Goal: Task Accomplishment & Management: Use online tool/utility

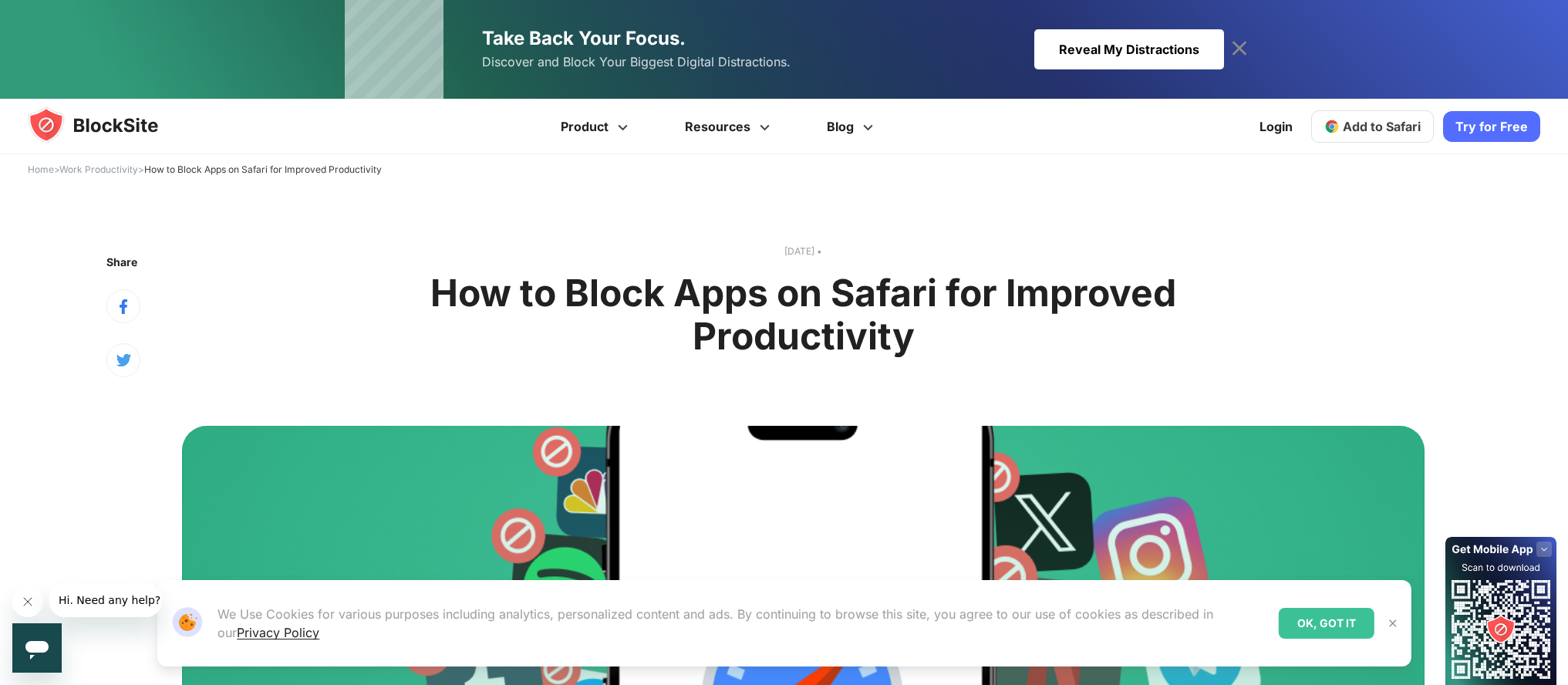
click at [1545, 548] on rect at bounding box center [1544, 549] width 16 height 16
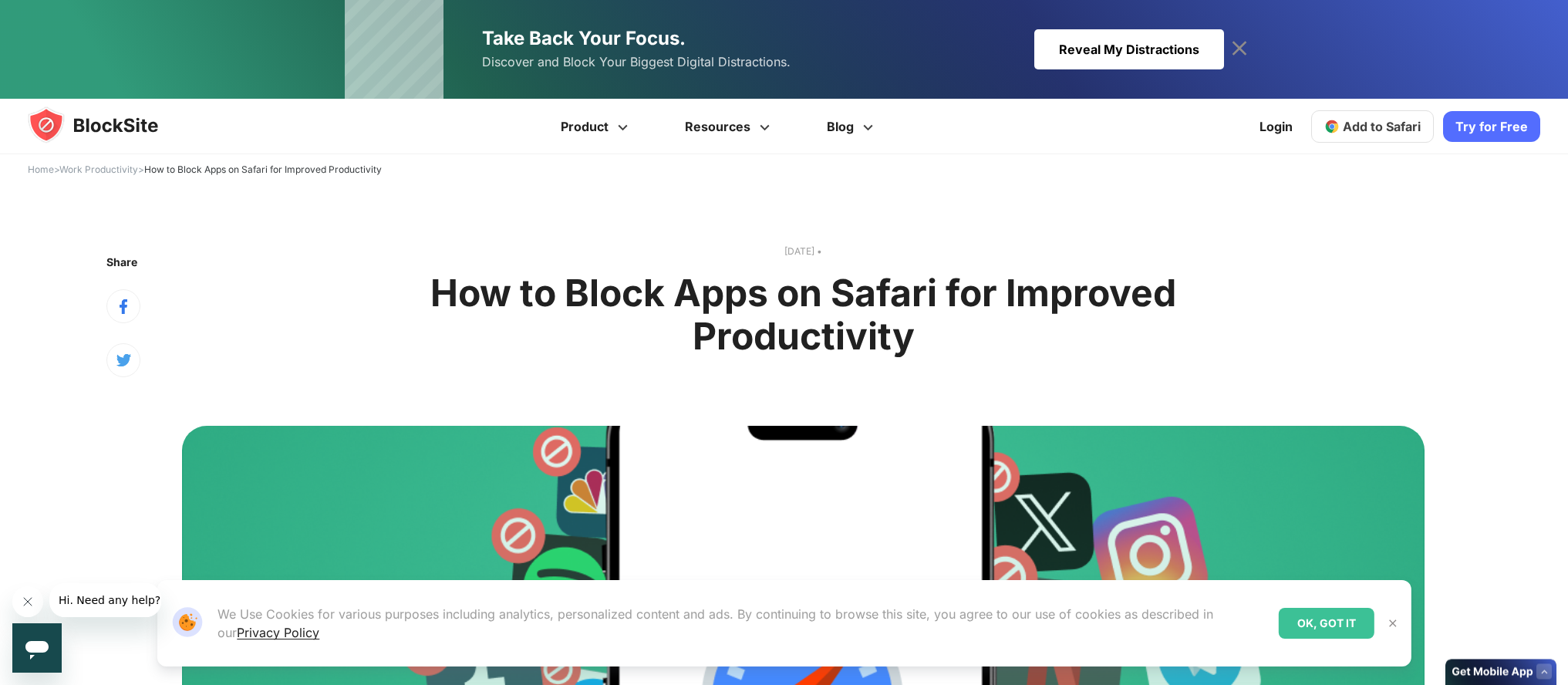
click at [1545, 677] on rect at bounding box center [1544, 671] width 16 height 16
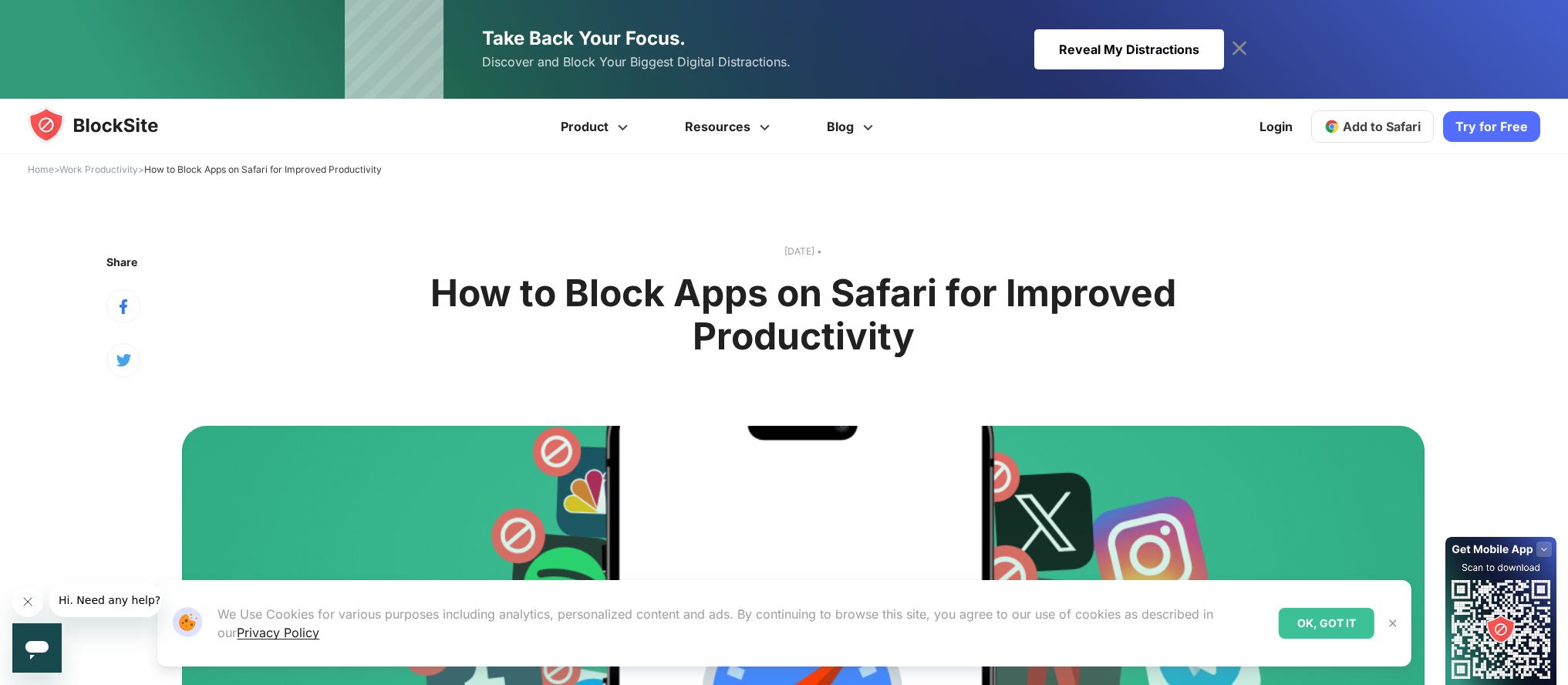
click at [103, 128] on img at bounding box center [108, 124] width 161 height 37
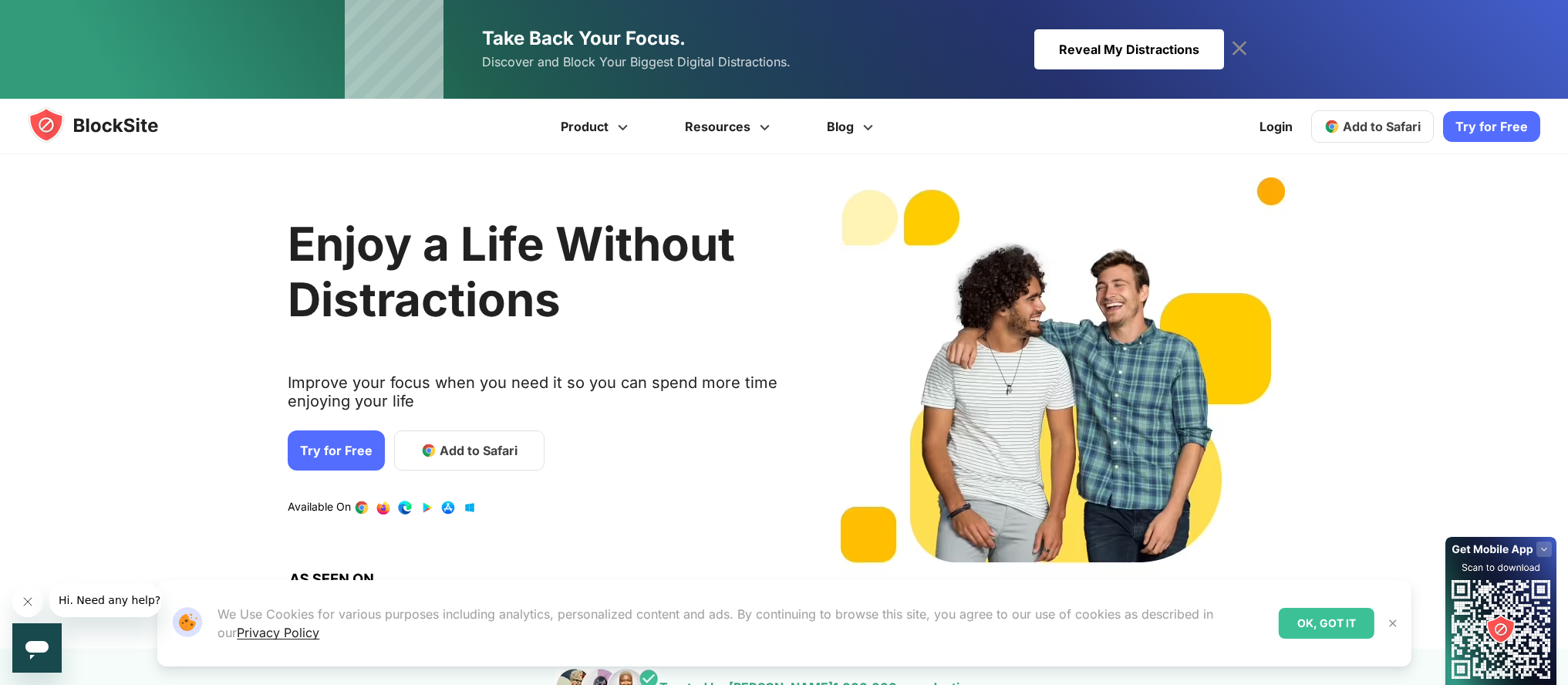
click at [340, 459] on link "Try for Free" at bounding box center [336, 450] width 97 height 40
click at [486, 447] on span "Add to Safari" at bounding box center [478, 450] width 77 height 18
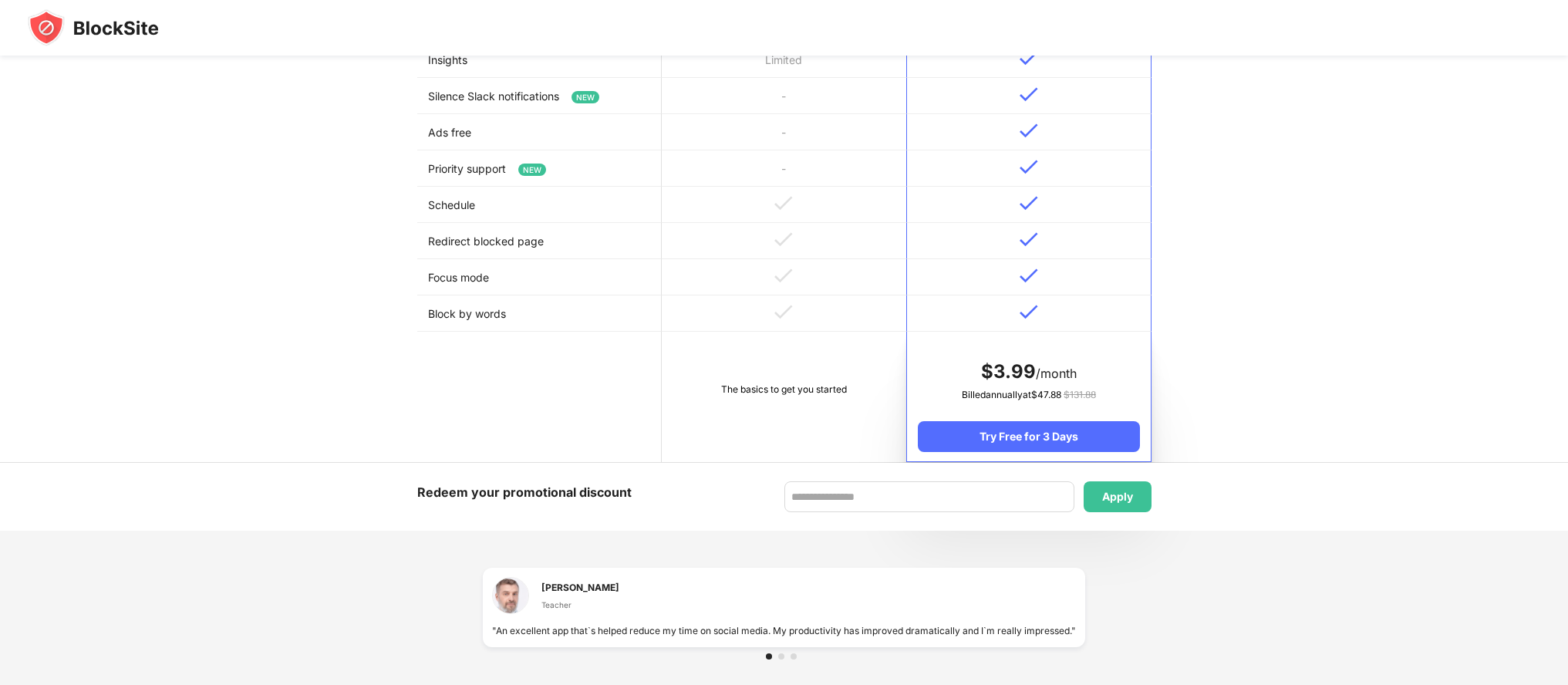
scroll to position [134, 0]
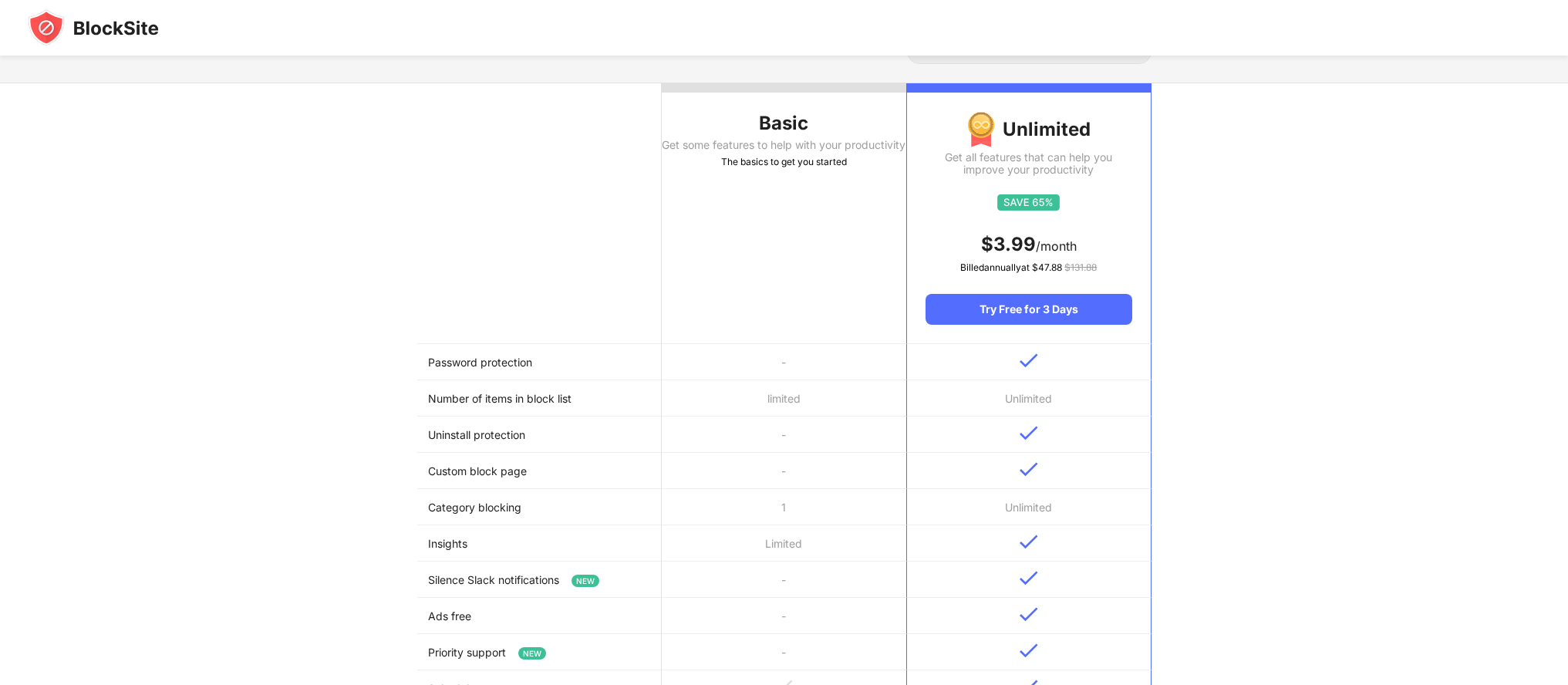
click at [777, 170] on div "The basics to get you started" at bounding box center [784, 162] width 245 height 16
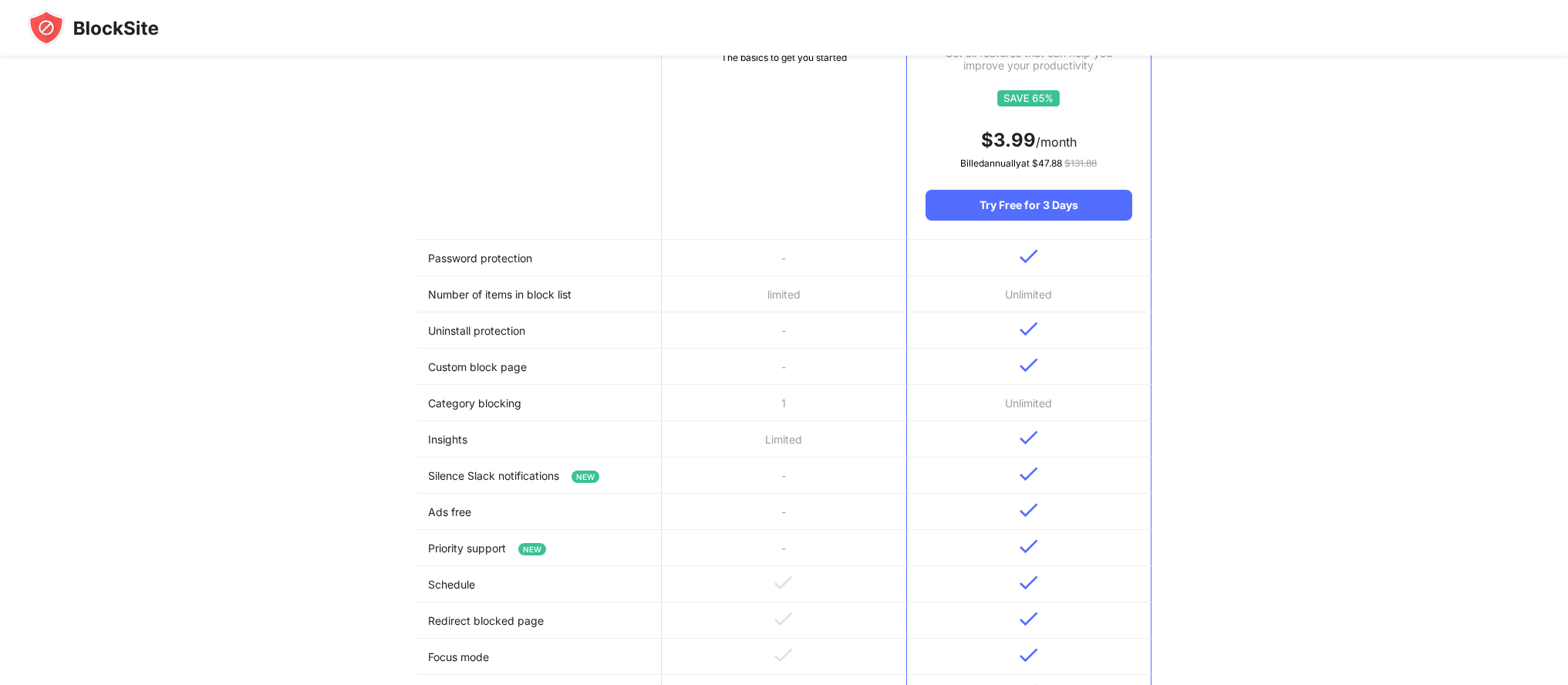
scroll to position [0, 0]
